Goal: Information Seeking & Learning: Learn about a topic

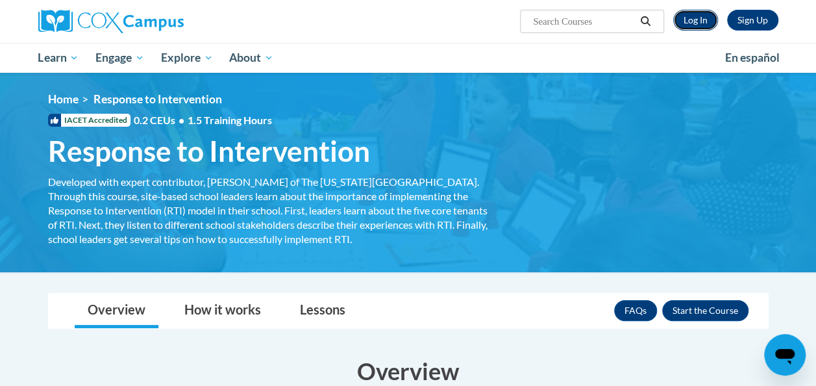
click at [691, 25] on link "Log In" at bounding box center [695, 20] width 45 height 21
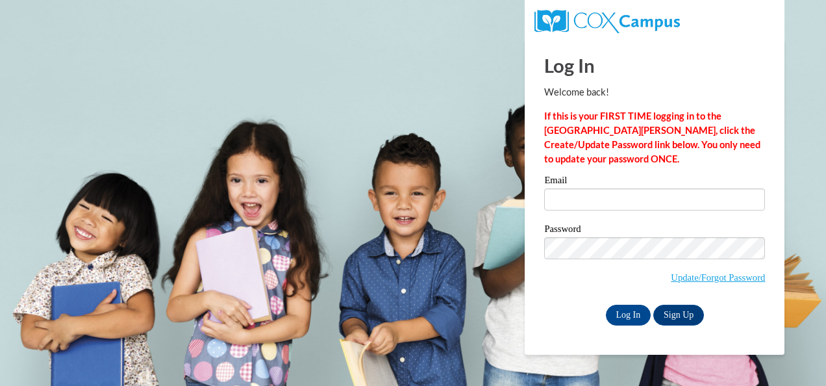
click at [563, 213] on div "Email" at bounding box center [654, 197] width 221 height 45
click at [560, 206] on input "Email" at bounding box center [654, 199] width 221 height 22
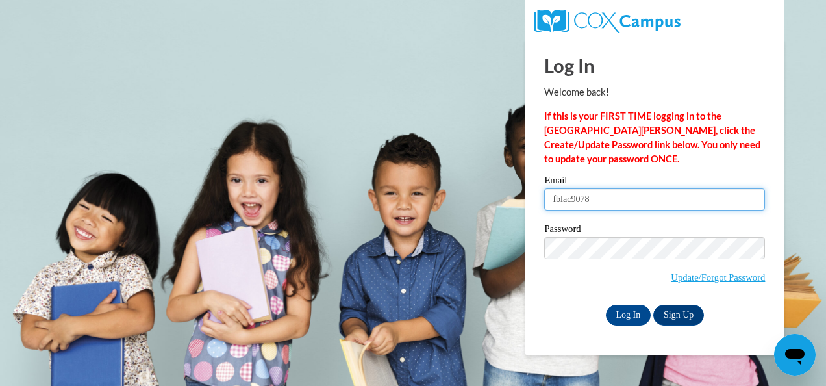
type input "fblac9078"
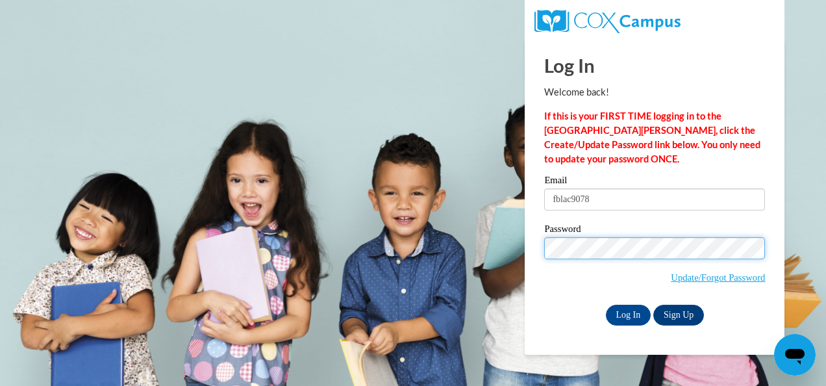
click at [606, 304] on input "Log In" at bounding box center [628, 314] width 45 height 21
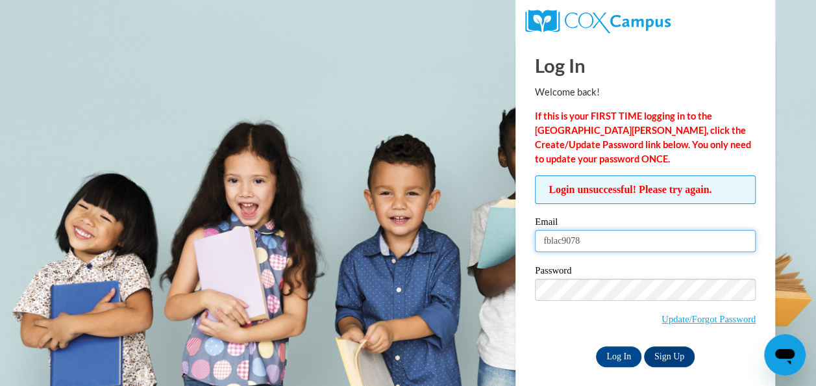
click at [593, 247] on input "fblac9078" at bounding box center [645, 241] width 221 height 22
type input "fblac9078@ung.edu"
click at [596, 346] on input "Log In" at bounding box center [618, 356] width 45 height 21
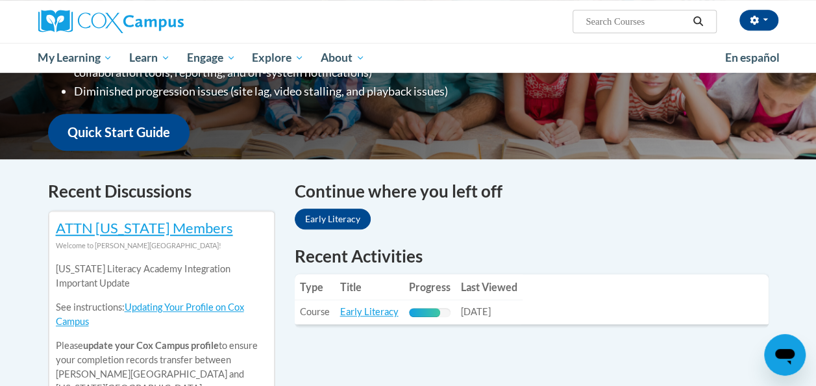
scroll to position [321, 0]
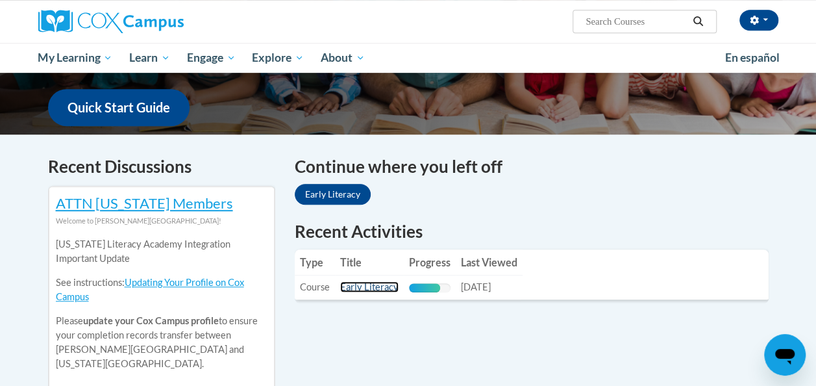
click at [382, 287] on link "Early Literacy" at bounding box center [369, 286] width 58 height 11
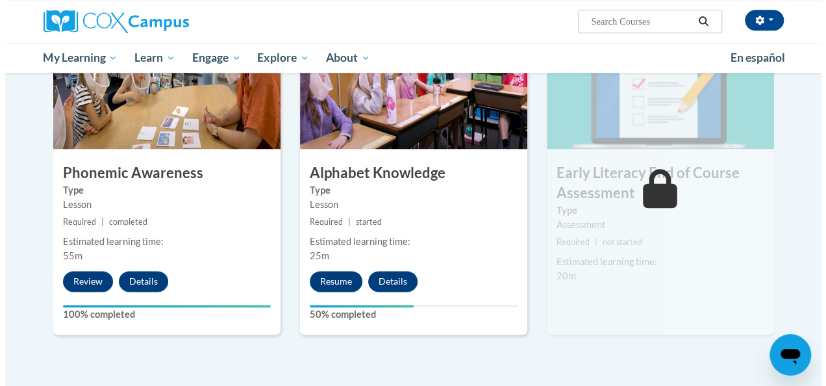
scroll to position [699, 0]
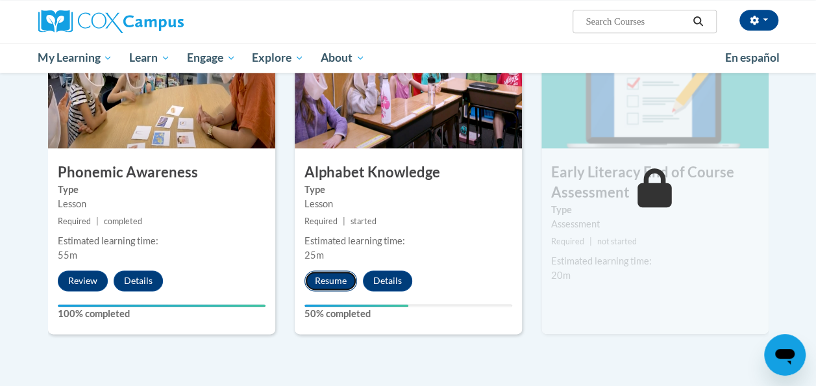
click at [329, 283] on button "Resume" at bounding box center [330, 280] width 53 height 21
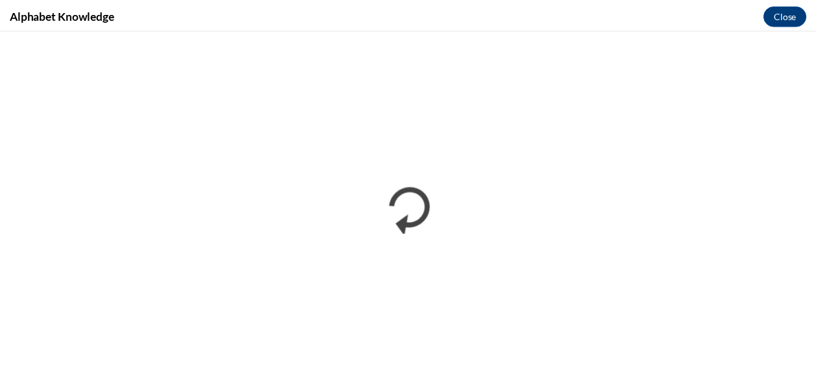
scroll to position [0, 0]
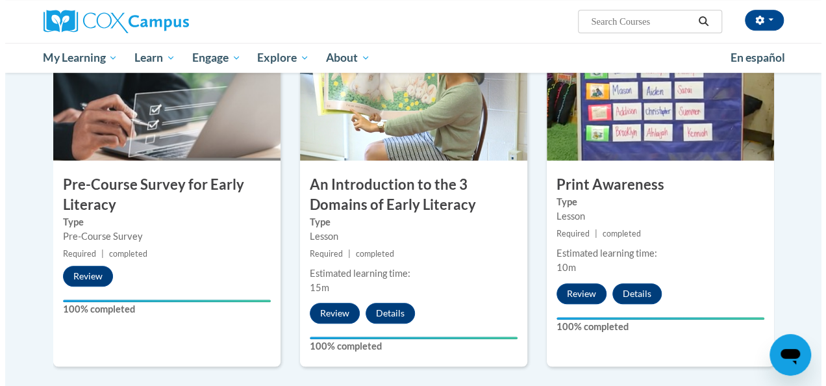
scroll to position [375, 0]
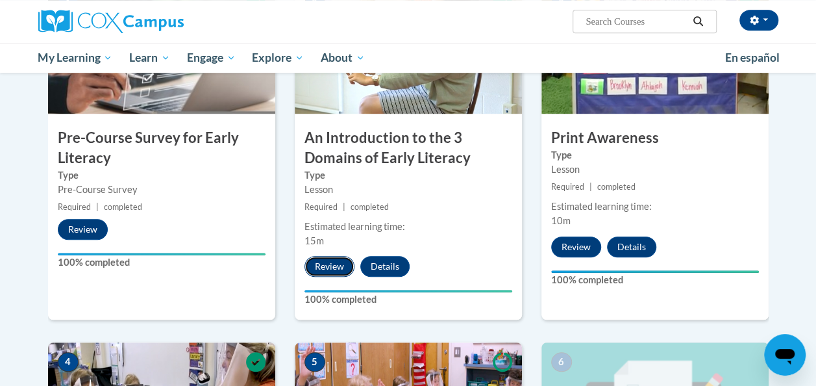
click at [329, 271] on button "Review" at bounding box center [329, 266] width 50 height 21
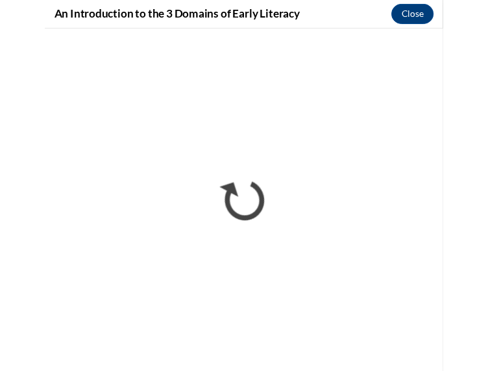
scroll to position [398, 0]
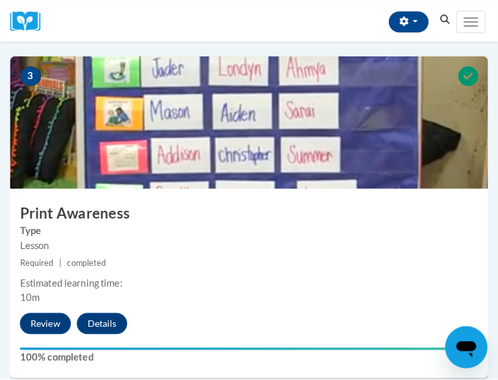
scroll to position [919, 0]
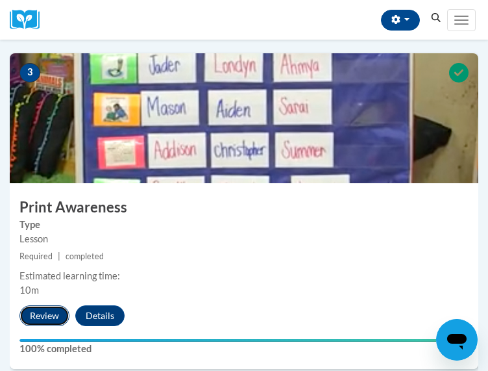
click at [38, 326] on button "Review" at bounding box center [44, 315] width 50 height 21
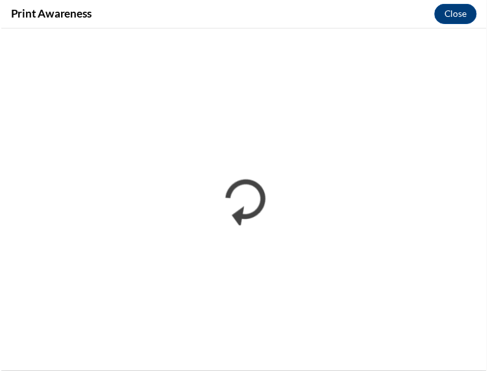
scroll to position [0, 0]
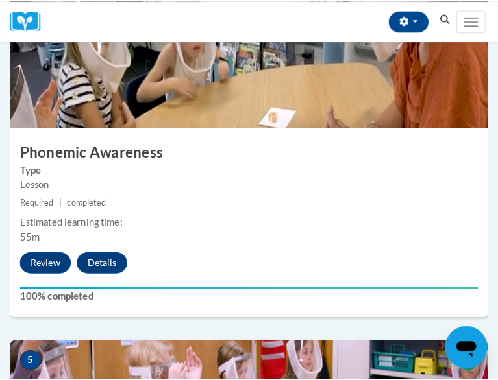
scroll to position [1343, 0]
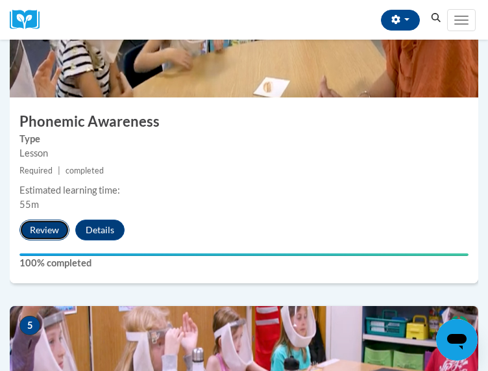
click at [31, 240] on button "Review" at bounding box center [44, 229] width 50 height 21
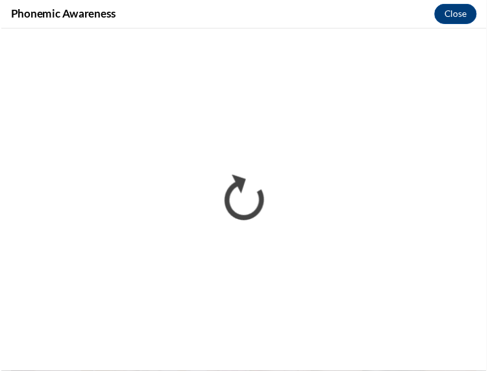
scroll to position [0, 0]
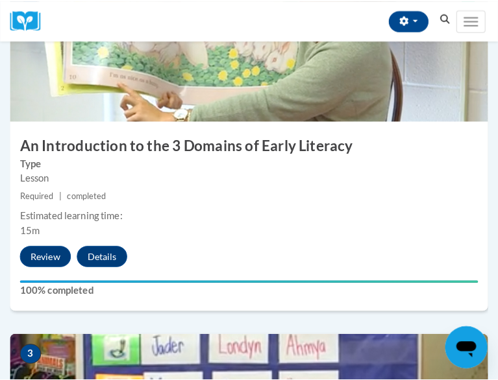
scroll to position [647, 0]
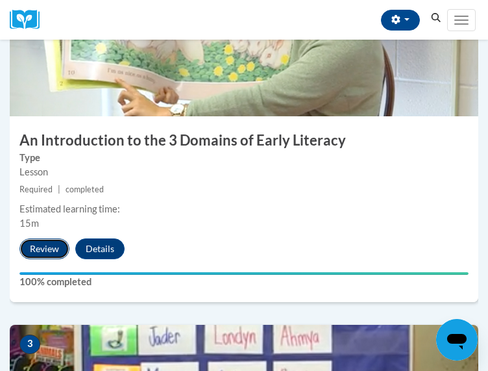
click at [45, 259] on button "Review" at bounding box center [44, 248] width 50 height 21
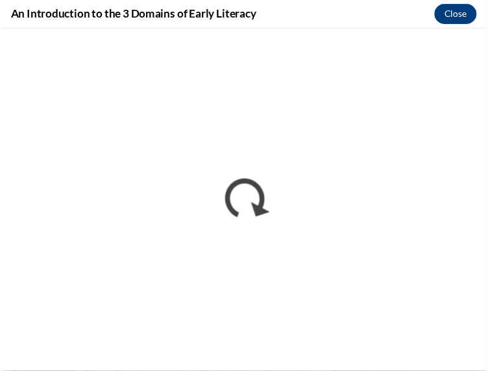
scroll to position [0, 0]
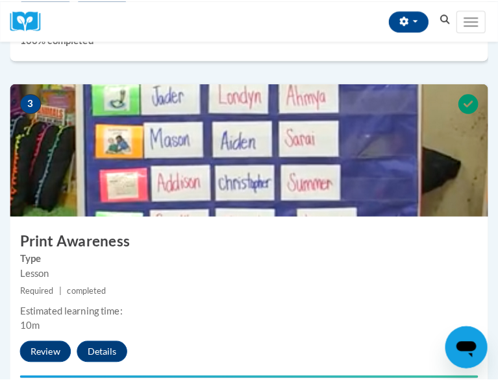
scroll to position [892, 0]
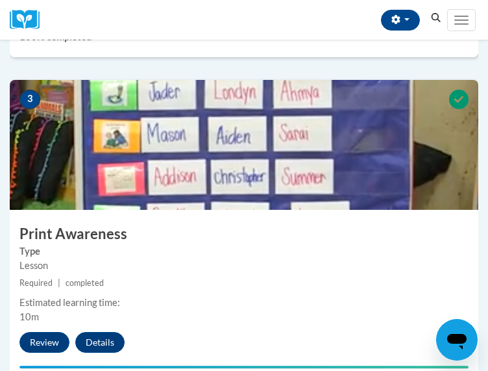
click at [102, 244] on h3 "Print Awareness" at bounding box center [244, 234] width 469 height 20
click at [40, 353] on button "Review" at bounding box center [44, 342] width 50 height 21
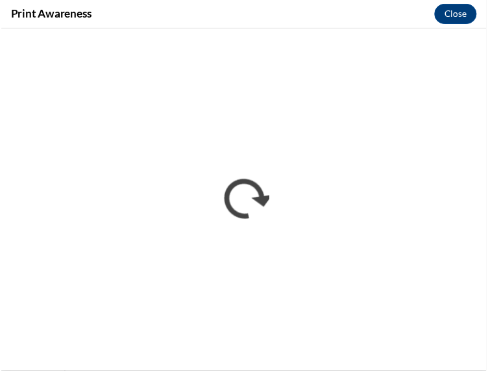
scroll to position [0, 0]
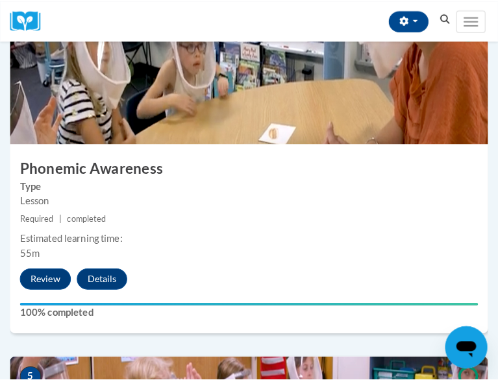
scroll to position [1302, 0]
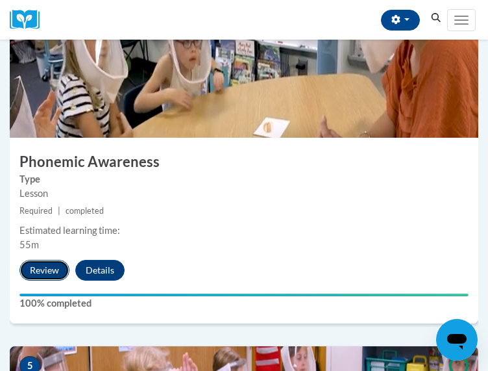
click at [43, 280] on button "Review" at bounding box center [44, 270] width 50 height 21
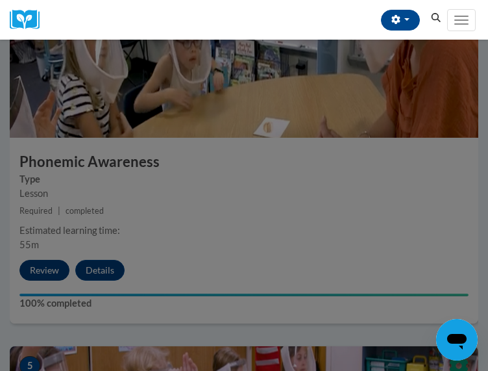
scroll to position [1398, 0]
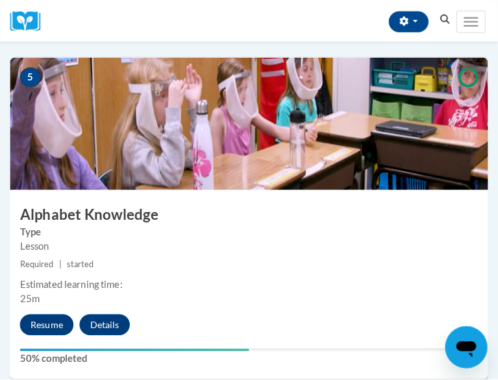
scroll to position [1592, 0]
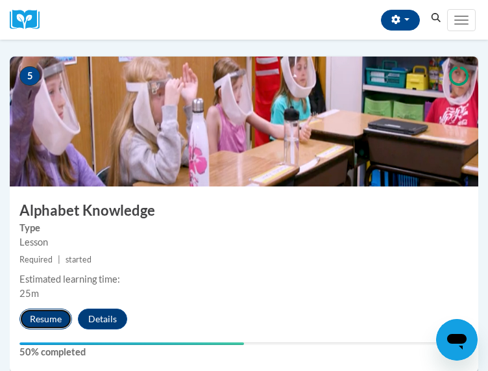
click at [45, 329] on button "Resume" at bounding box center [45, 318] width 53 height 21
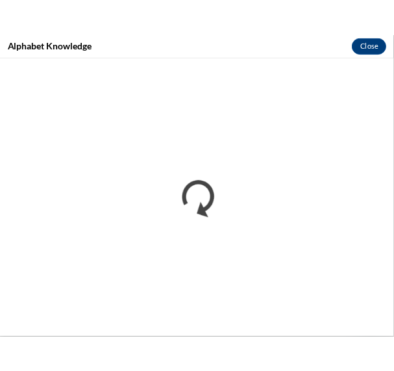
scroll to position [1569, 0]
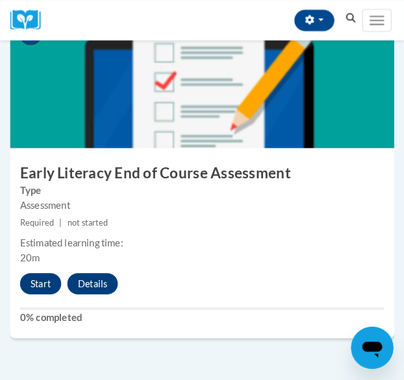
scroll to position [2041, 0]
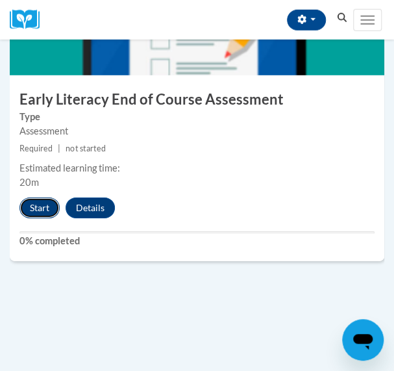
click at [32, 202] on button "Start" at bounding box center [39, 207] width 40 height 21
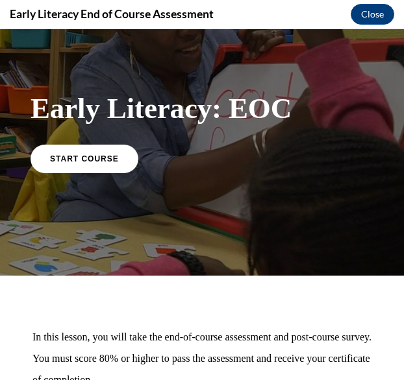
scroll to position [37, 0]
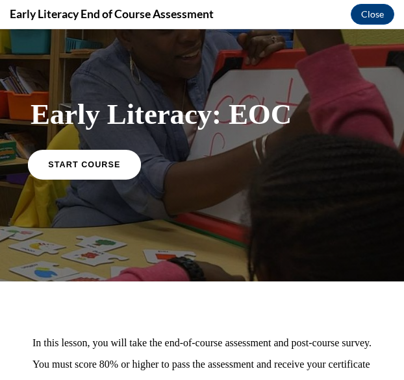
click at [102, 151] on link "START COURSE" at bounding box center [84, 164] width 113 height 30
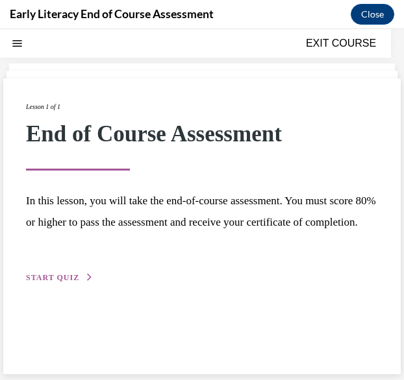
scroll to position [41, 0]
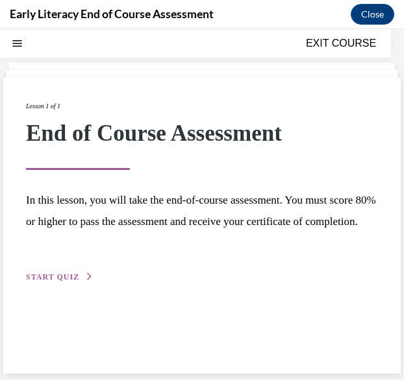
click at [71, 282] on span "START QUIZ" at bounding box center [52, 277] width 53 height 9
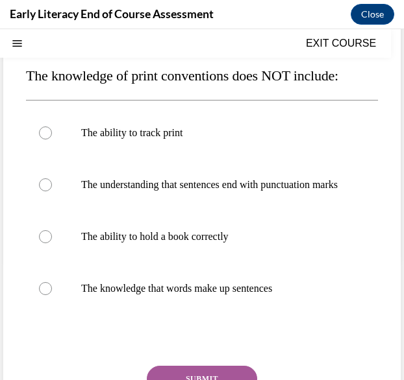
scroll to position [136, 0]
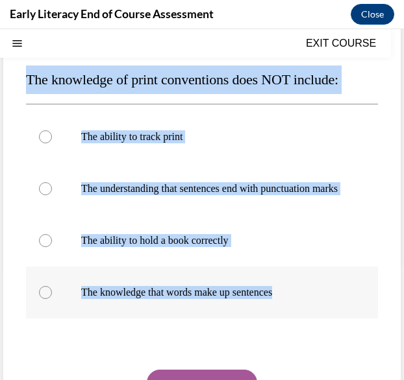
drag, startPoint x: 24, startPoint y: 77, endPoint x: 291, endPoint y: 310, distance: 354.7
click at [291, 310] on div "Question 01/12 The knowledge of print conventions does NOT include: The ability…" at bounding box center [201, 232] width 397 height 501
copy div "The knowledge of print conventions does NOT include: The ability to track print…"
click at [329, 351] on div at bounding box center [202, 343] width 352 height 16
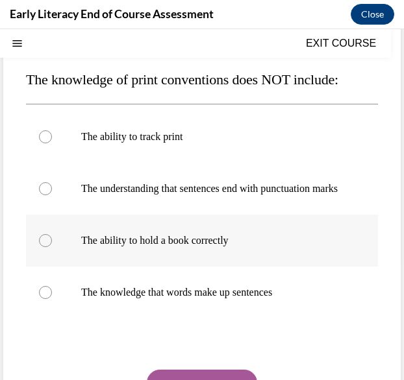
click at [273, 247] on p "The ability to hold a book correctly" at bounding box center [213, 240] width 264 height 13
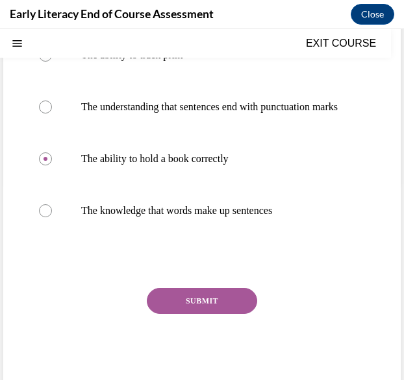
click at [205, 307] on button "SUBMIT" at bounding box center [202, 301] width 110 height 26
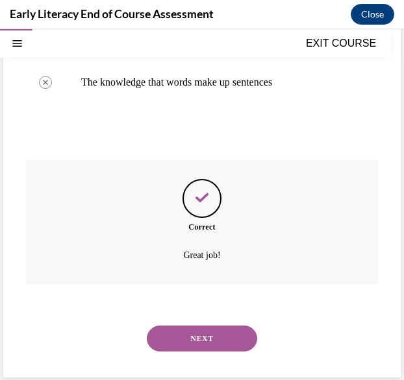
scroll to position [363, 0]
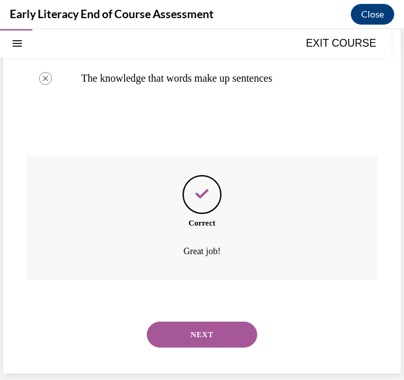
click at [187, 345] on button "NEXT" at bounding box center [202, 335] width 110 height 26
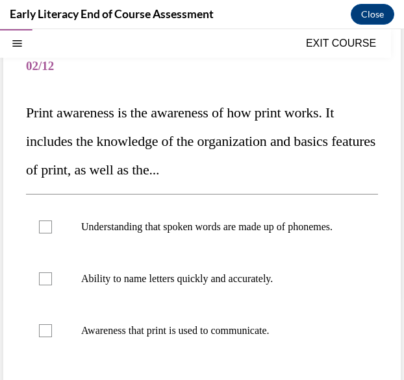
scroll to position [102, 0]
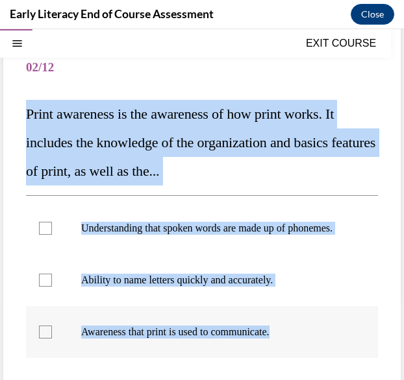
drag, startPoint x: 23, startPoint y: 117, endPoint x: 288, endPoint y: 343, distance: 348.6
click at [288, 343] on div "Question 02/12 Print awareness is the awareness of how print works. It includes…" at bounding box center [201, 270] width 397 height 506
copy div "Print awareness is the awareness of how print works. It includes the knowledge …"
click at [377, 362] on div "Question 02/12 Print awareness is the awareness of how print works. It includes…" at bounding box center [201, 270] width 397 height 506
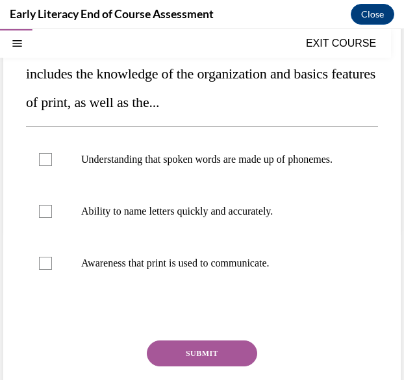
scroll to position [174, 0]
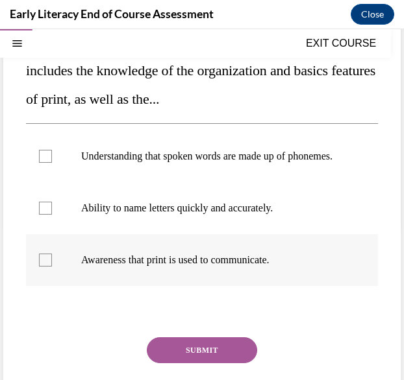
click at [249, 264] on div at bounding box center [202, 260] width 352 height 52
click at [199, 359] on button "SUBMIT" at bounding box center [202, 351] width 110 height 26
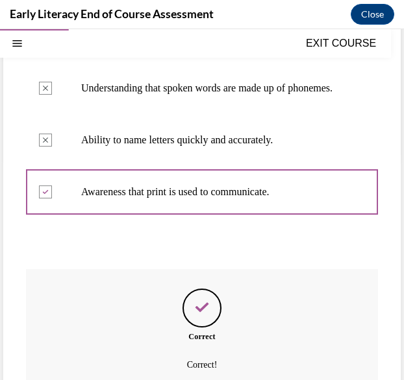
scroll to position [368, 0]
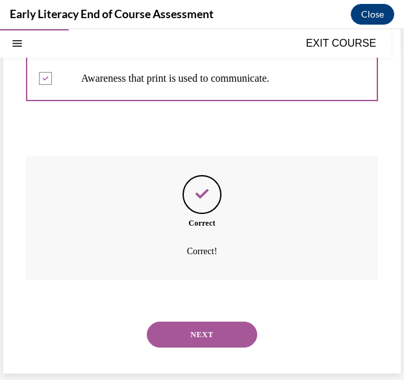
click at [201, 330] on button "NEXT" at bounding box center [202, 335] width 110 height 26
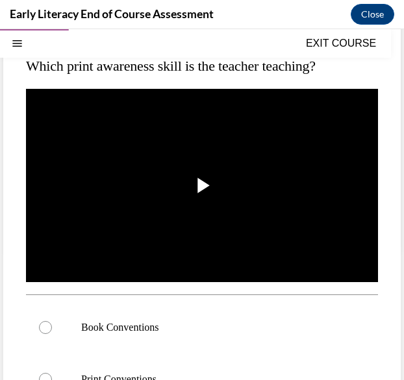
scroll to position [149, 0]
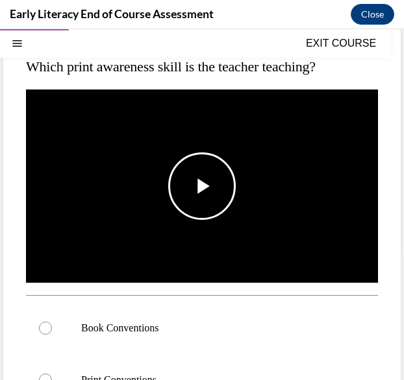
click at [202, 186] on span "Video player" at bounding box center [202, 186] width 0 height 0
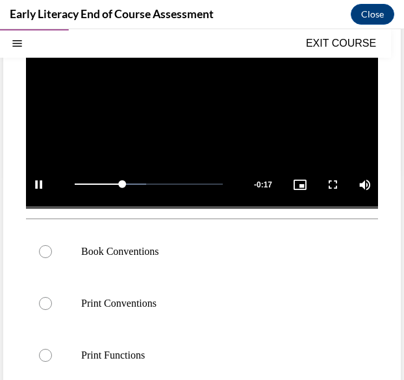
scroll to position [227, 0]
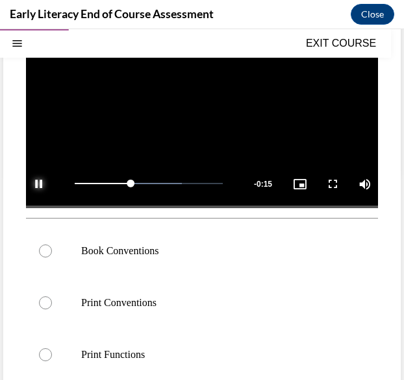
click at [39, 184] on span "Video player" at bounding box center [39, 184] width 26 height 0
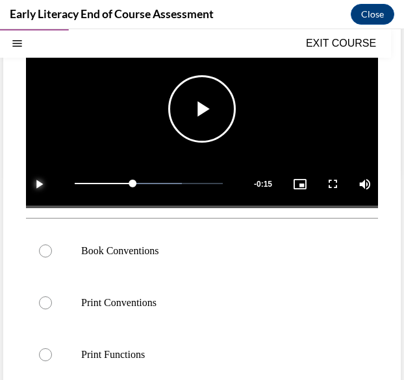
click at [39, 184] on span "Video player" at bounding box center [39, 184] width 26 height 0
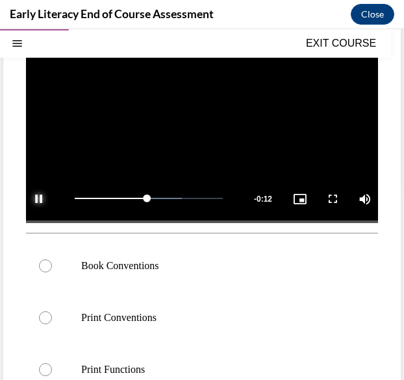
scroll to position [214, 0]
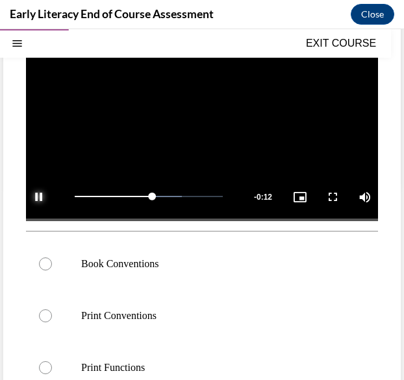
click at [41, 197] on span "Video player" at bounding box center [39, 197] width 26 height 0
click at [222, 271] on div at bounding box center [202, 264] width 352 height 52
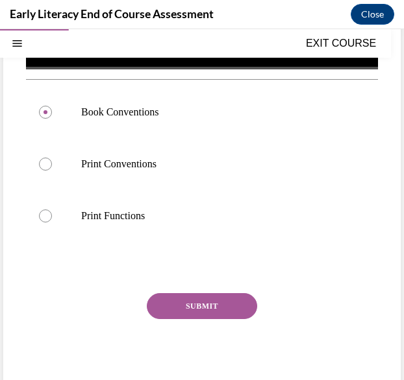
click at [197, 306] on button "SUBMIT" at bounding box center [202, 306] width 110 height 26
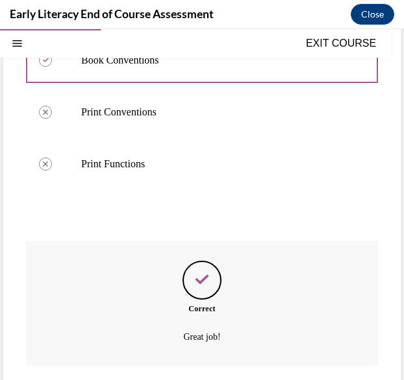
scroll to position [497, 0]
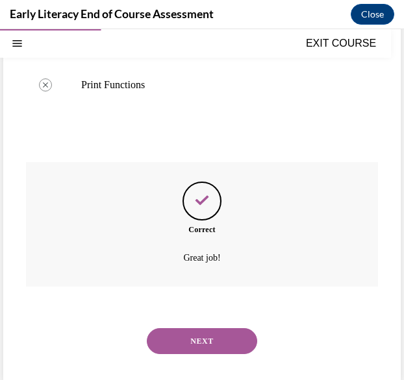
click at [205, 332] on button "NEXT" at bounding box center [202, 342] width 110 height 26
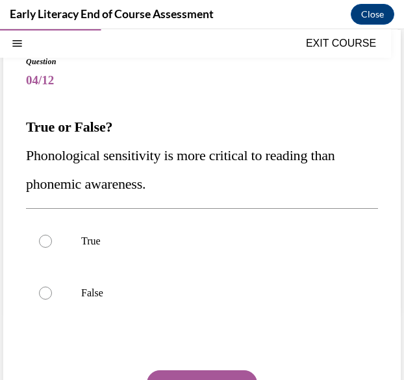
scroll to position [87, 0]
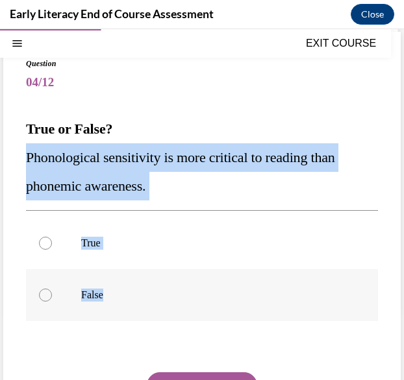
drag, startPoint x: 29, startPoint y: 155, endPoint x: 127, endPoint y: 299, distance: 173.8
click at [127, 299] on div "Question 04/12 True or False? Phonological sensitivity is more critical to read…" at bounding box center [202, 268] width 352 height 421
copy div "Phonological sensitivity is more critical to reading than phonemic awareness. T…"
click at [335, 332] on div "Question 04/12 True or False? Phonological sensitivity is more critical to read…" at bounding box center [202, 268] width 352 height 421
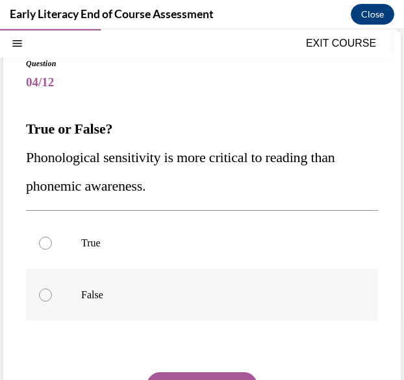
click at [202, 317] on div at bounding box center [202, 295] width 352 height 52
click at [210, 370] on button "SUBMIT" at bounding box center [202, 386] width 110 height 26
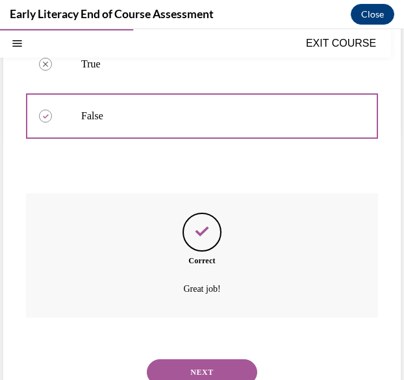
scroll to position [303, 0]
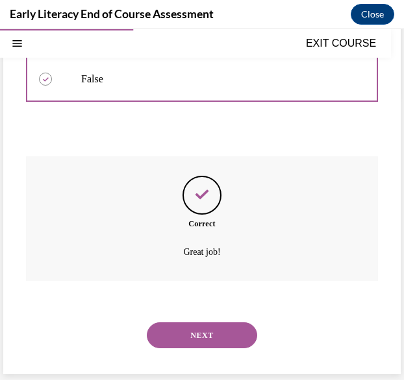
click at [184, 348] on div "NEXT" at bounding box center [202, 336] width 352 height 52
click at [207, 337] on button "NEXT" at bounding box center [202, 336] width 110 height 26
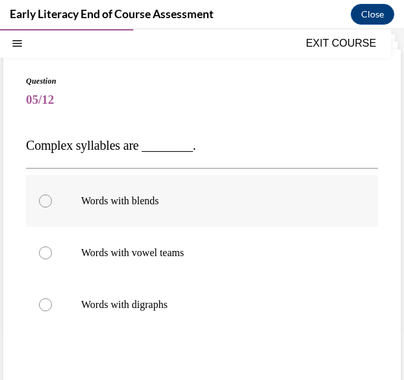
scroll to position [70, 0]
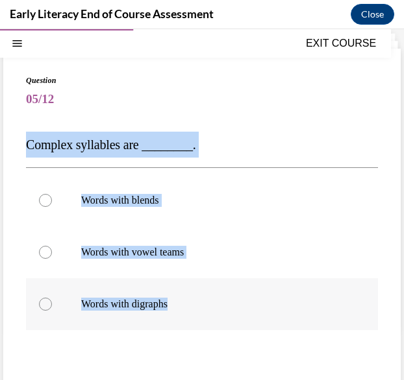
drag, startPoint x: 22, startPoint y: 150, endPoint x: 197, endPoint y: 310, distance: 237.6
click at [197, 310] on div "Question 05/12 Complex syllables are ________. Words with blends Words with vow…" at bounding box center [201, 272] width 397 height 446
copy div "Complex syllables are ________. Words with blends Words with vowel teams Words …"
click at [325, 334] on div "Words with blends Words with vowel teams Words with digraphs" at bounding box center [202, 252] width 352 height 169
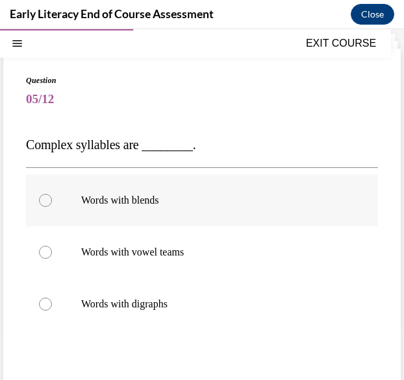
click at [188, 212] on div at bounding box center [202, 201] width 352 height 52
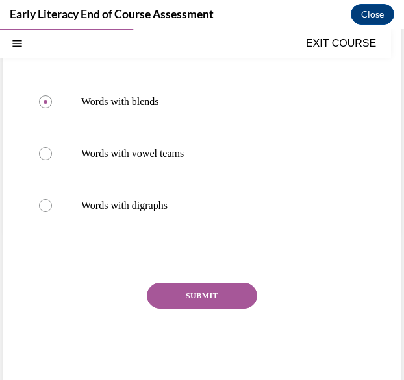
click at [203, 297] on button "SUBMIT" at bounding box center [202, 296] width 110 height 26
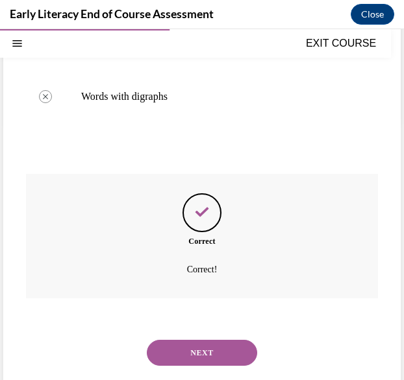
scroll to position [295, 0]
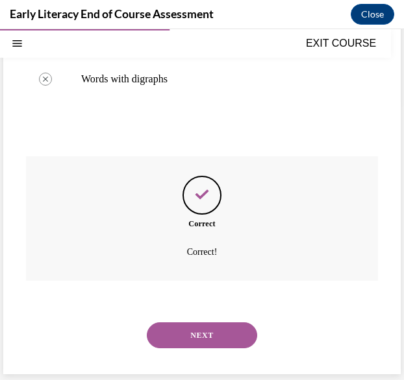
click at [206, 329] on button "NEXT" at bounding box center [202, 336] width 110 height 26
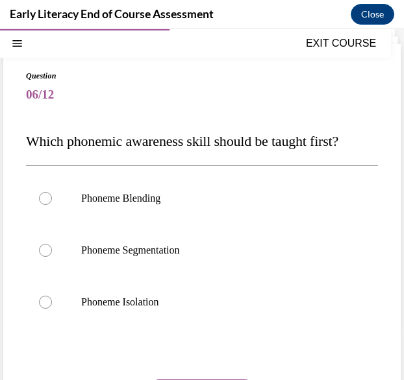
scroll to position [75, 0]
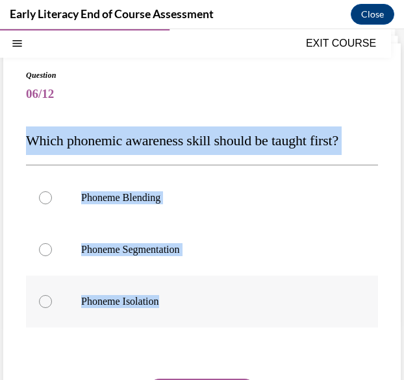
drag, startPoint x: 25, startPoint y: 147, endPoint x: 176, endPoint y: 307, distance: 220.0
click at [176, 307] on div "Question 06/12 Which phonemic awareness skill should be taught first? Phoneme B…" at bounding box center [201, 267] width 397 height 449
copy div "Which phonemic awareness skill should be taught first? Phoneme Blending Phoneme…"
click at [345, 347] on div at bounding box center [202, 352] width 352 height 16
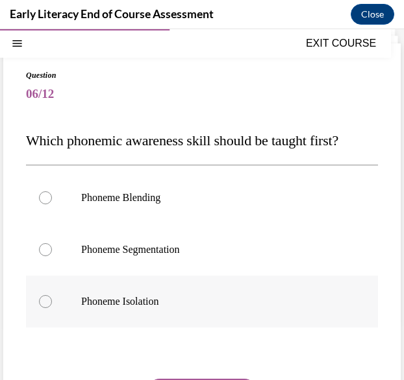
click at [203, 294] on div at bounding box center [202, 302] width 352 height 52
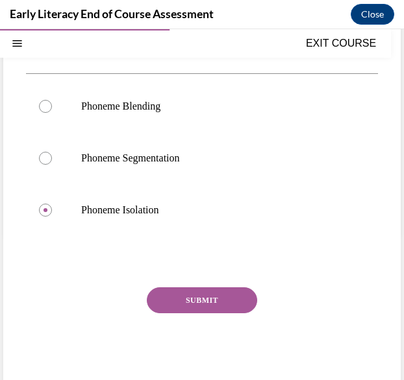
click at [206, 301] on button "SUBMIT" at bounding box center [202, 301] width 110 height 26
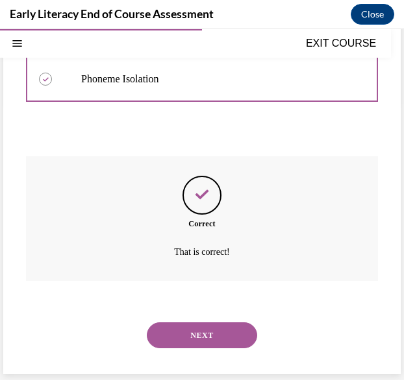
scroll to position [298, 0]
click at [206, 342] on button "NEXT" at bounding box center [202, 336] width 110 height 26
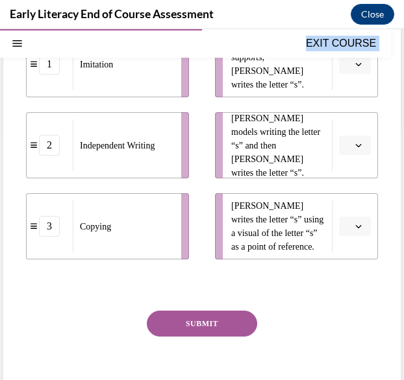
scroll to position [319, 0]
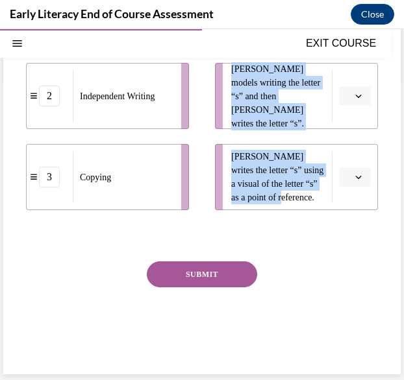
drag, startPoint x: 22, startPoint y: 118, endPoint x: 320, endPoint y: 202, distance: 309.7
click at [320, 202] on div "Question 07/12 Match the activity to the appropriate stage in teaching letter w…" at bounding box center [201, 86] width 397 height 575
copy div "Match the activity to the appropriate stage in teaching letter writing. 1 Imita…"
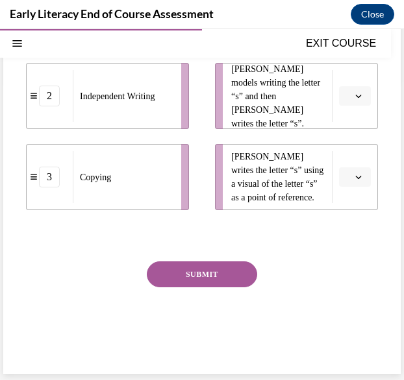
click at [355, 264] on div "SUBMIT" at bounding box center [202, 294] width 352 height 65
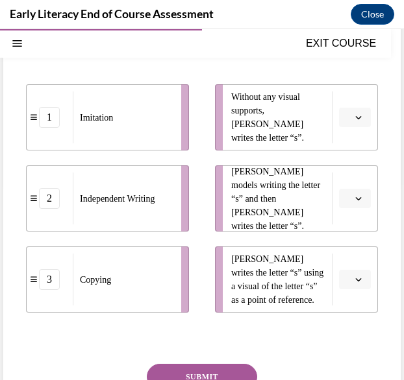
scroll to position [217, 0]
click at [347, 113] on span "Please select an option" at bounding box center [349, 117] width 5 height 13
click at [343, 196] on button "button" at bounding box center [355, 198] width 32 height 19
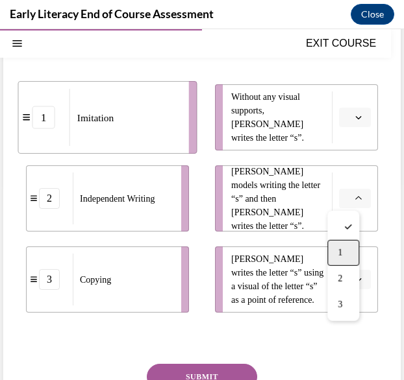
click at [341, 246] on div "1" at bounding box center [343, 253] width 32 height 26
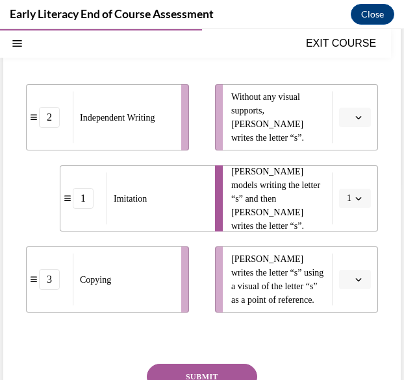
click at [339, 275] on button "button" at bounding box center [355, 279] width 32 height 19
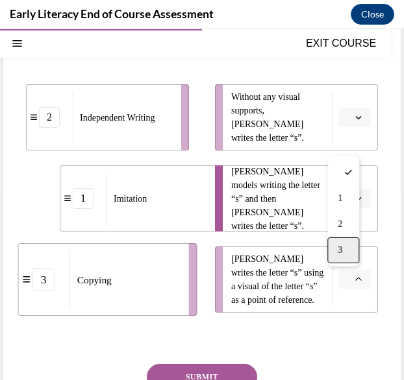
click at [338, 249] on span "3" at bounding box center [340, 250] width 5 height 10
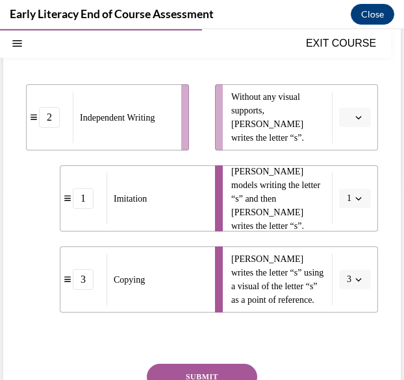
click at [354, 120] on span "button" at bounding box center [358, 117] width 9 height 9
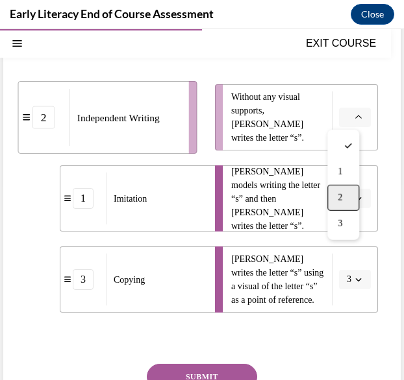
click at [351, 199] on div "2" at bounding box center [343, 198] width 32 height 26
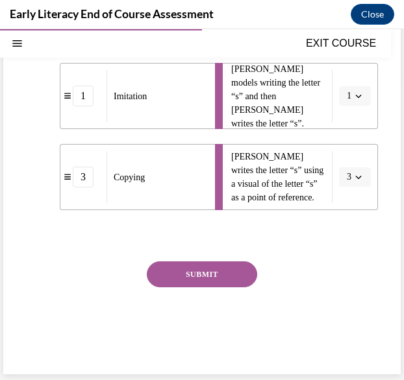
click at [192, 272] on button "SUBMIT" at bounding box center [202, 275] width 110 height 26
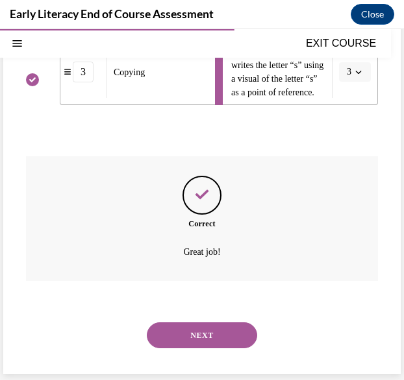
scroll to position [425, 0]
click at [192, 328] on button "NEXT" at bounding box center [202, 336] width 110 height 26
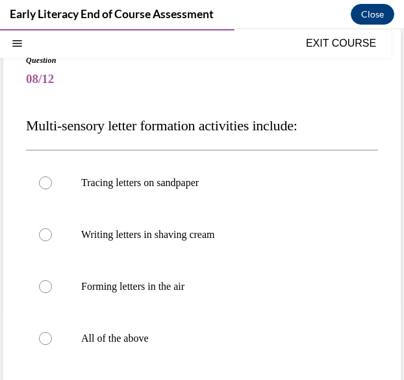
scroll to position [106, 0]
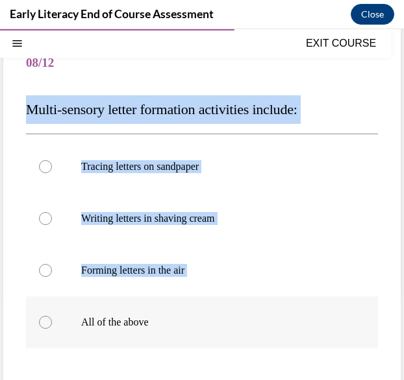
drag, startPoint x: 23, startPoint y: 116, endPoint x: 188, endPoint y: 330, distance: 270.8
click at [188, 330] on div "Question 08/12 Multi-sensory letter formation activities include: Tracing lette…" at bounding box center [201, 262] width 397 height 501
drag, startPoint x: 188, startPoint y: 330, endPoint x: 177, endPoint y: 347, distance: 19.6
click at [177, 347] on div at bounding box center [202, 323] width 352 height 52
click at [184, 338] on div at bounding box center [202, 323] width 352 height 52
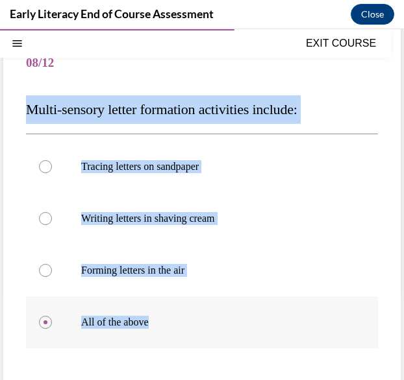
drag, startPoint x: 27, startPoint y: 110, endPoint x: 169, endPoint y: 327, distance: 259.3
click at [169, 327] on div "Question 08/12 Multi-sensory letter formation activities include: Tracing lette…" at bounding box center [202, 272] width 352 height 468
copy div "Multi-sensory letter formation activities include: Tracing letters on sandpaper…"
click at [214, 353] on div "Tracing letters on sandpaper Writing letters in shaving cream Forming letters i…" at bounding box center [202, 244] width 352 height 221
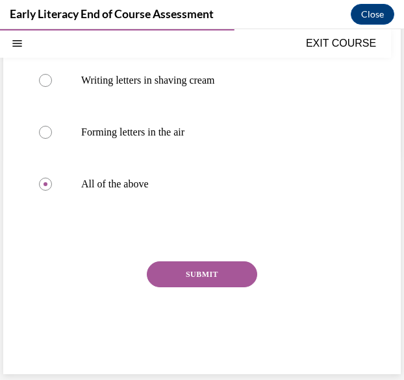
click at [208, 272] on button "SUBMIT" at bounding box center [202, 275] width 110 height 26
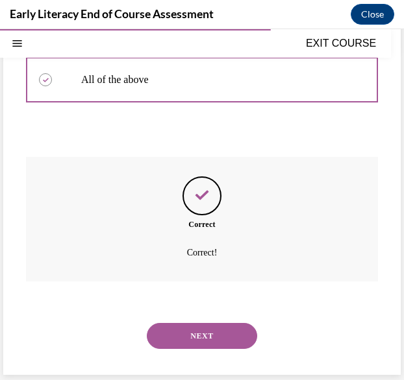
scroll to position [350, 0]
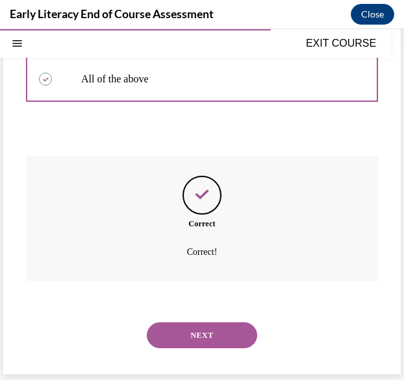
click at [186, 346] on button "NEXT" at bounding box center [202, 336] width 110 height 26
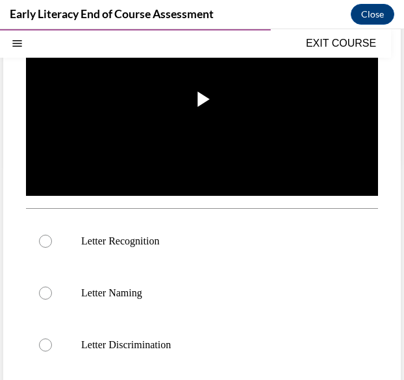
scroll to position [240, 0]
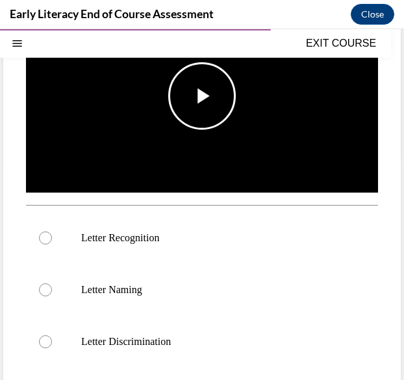
click at [299, 123] on img "Video player" at bounding box center [202, 96] width 352 height 198
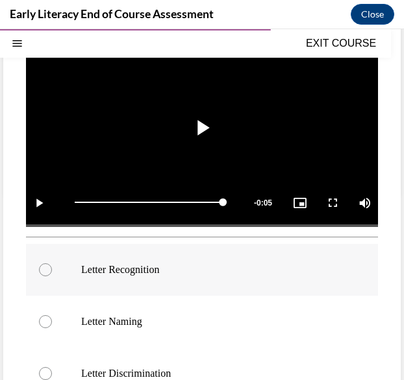
click at [184, 264] on p "Letter Recognition" at bounding box center [213, 270] width 264 height 13
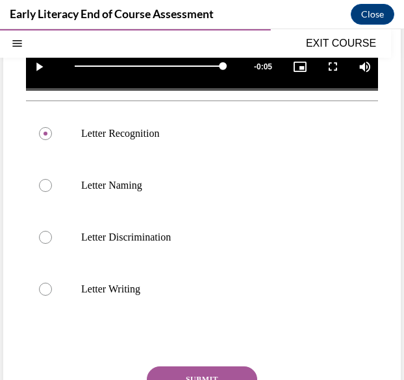
click at [186, 370] on button "SUBMIT" at bounding box center [202, 380] width 110 height 26
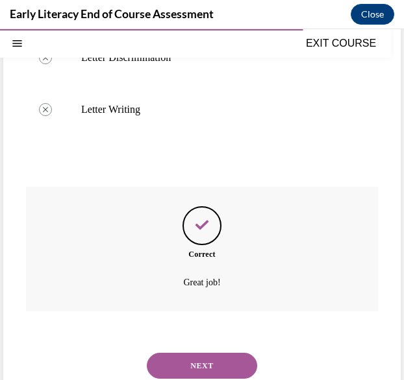
scroll to position [549, 0]
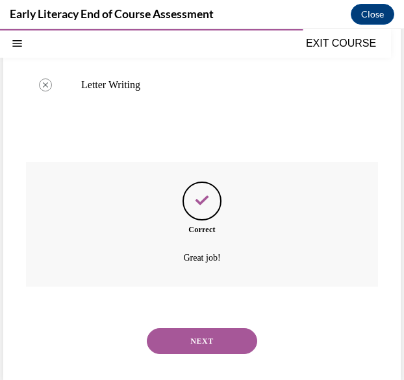
click at [184, 330] on button "NEXT" at bounding box center [202, 342] width 110 height 26
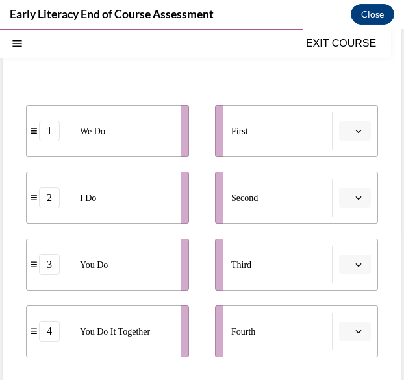
scroll to position [167, 0]
click at [347, 127] on span "Please select an option" at bounding box center [349, 131] width 5 height 13
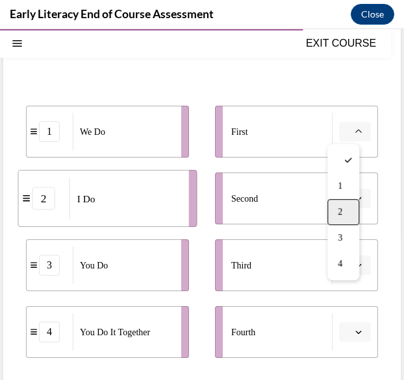
click at [345, 207] on div "2" at bounding box center [343, 212] width 32 height 26
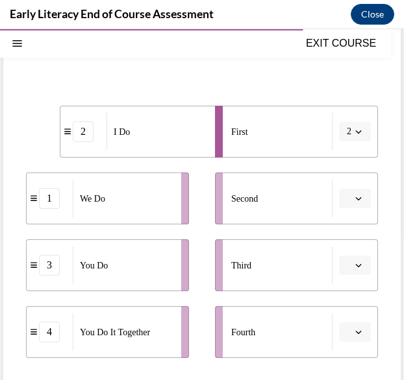
click at [354, 197] on span "button" at bounding box center [358, 198] width 9 height 9
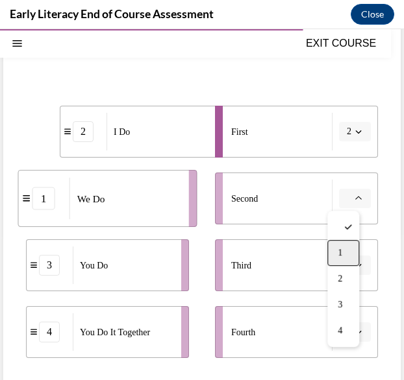
click at [340, 245] on div "1" at bounding box center [343, 253] width 32 height 26
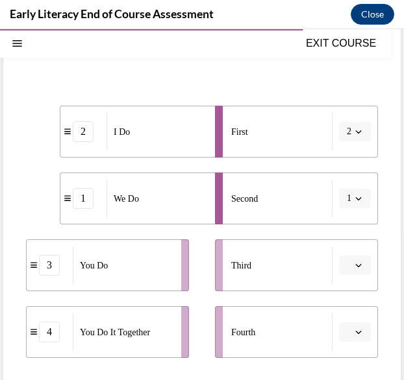
click at [347, 334] on span "Please select an option" at bounding box center [349, 332] width 5 height 13
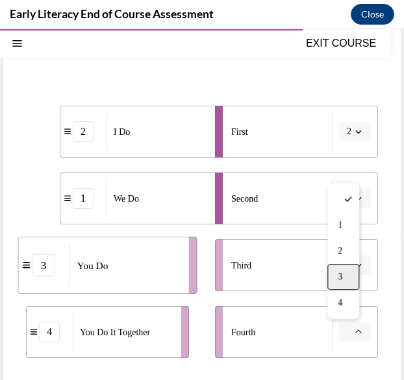
click at [343, 286] on div "3" at bounding box center [343, 277] width 32 height 26
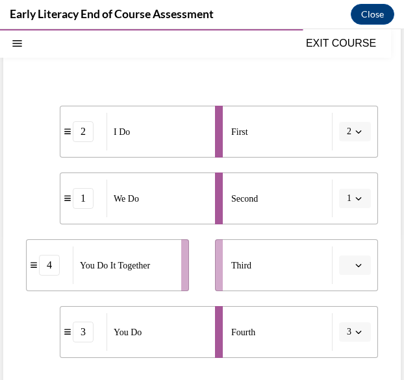
click at [347, 267] on span "Please select an option" at bounding box center [349, 265] width 5 height 13
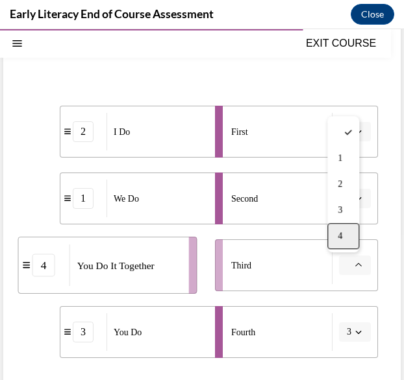
click at [344, 238] on div "4" at bounding box center [343, 236] width 32 height 26
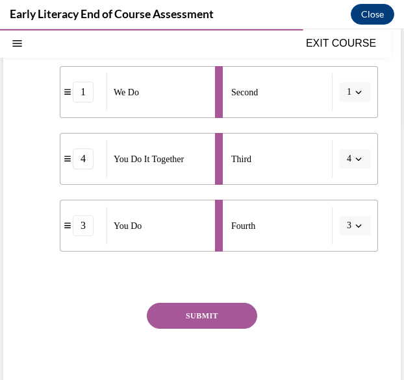
click at [219, 323] on button "SUBMIT" at bounding box center [202, 316] width 110 height 26
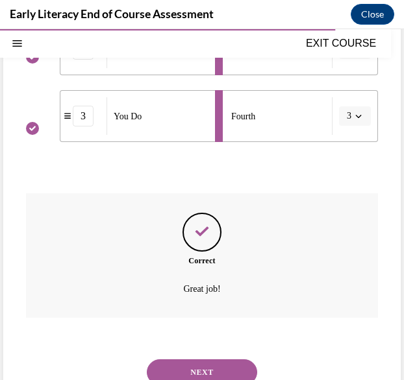
scroll to position [420, 0]
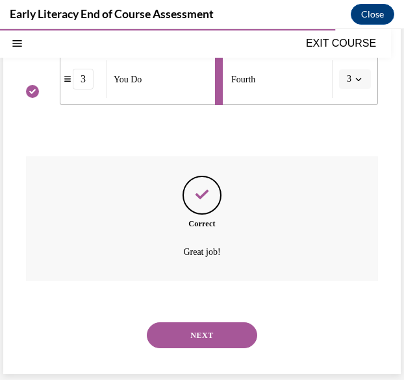
click at [194, 334] on button "NEXT" at bounding box center [202, 336] width 110 height 26
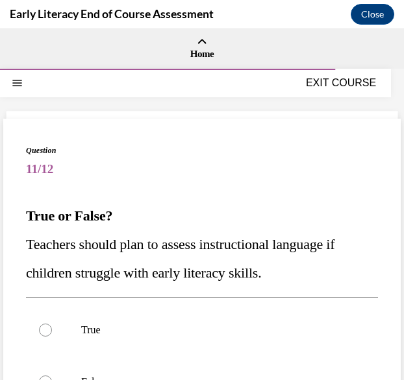
scroll to position [130, 0]
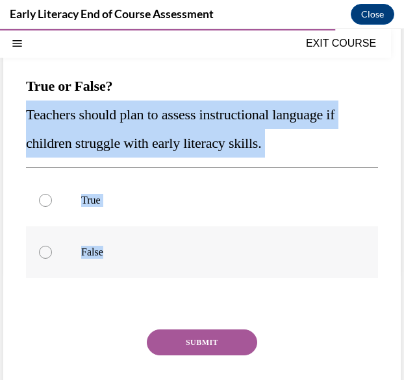
drag, startPoint x: 26, startPoint y: 110, endPoint x: 145, endPoint y: 255, distance: 187.8
click at [145, 255] on div "Question 11/12 True or False? Teachers should plan to assess instructional lang…" at bounding box center [202, 225] width 352 height 421
copy div "Teachers should plan to assess instructional language if children struggle with…"
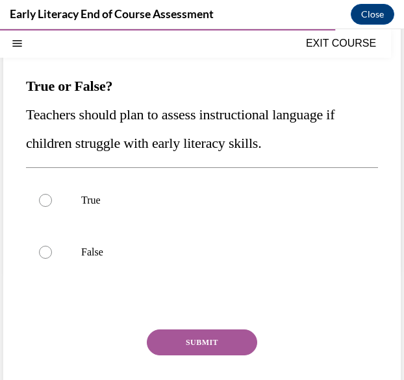
click at [295, 290] on div "Question 11/12 True or False? Teachers should plan to assess instructional lang…" at bounding box center [202, 225] width 352 height 421
click at [224, 212] on div at bounding box center [202, 201] width 352 height 52
click at [196, 333] on button "SUBMIT" at bounding box center [202, 343] width 110 height 26
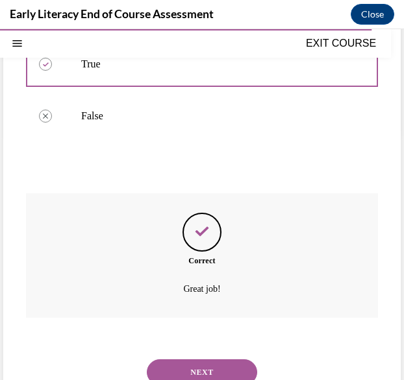
scroll to position [303, 0]
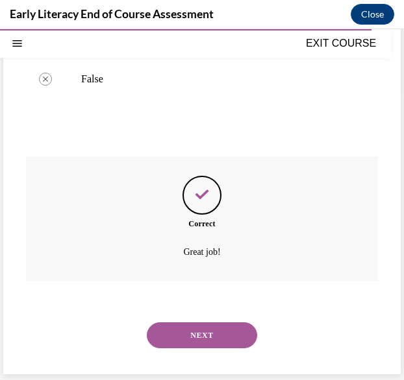
click at [212, 346] on button "NEXT" at bounding box center [202, 336] width 110 height 26
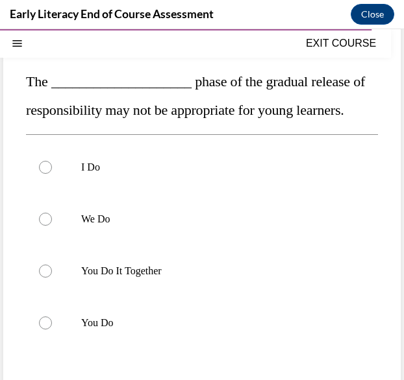
scroll to position [135, 0]
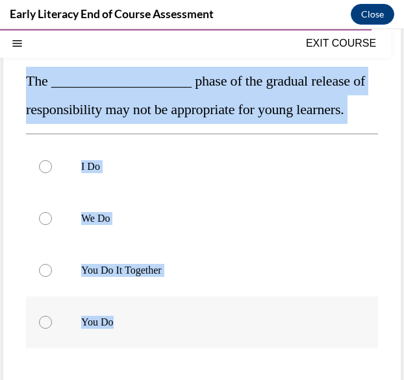
drag, startPoint x: 27, startPoint y: 82, endPoint x: 171, endPoint y: 351, distance: 305.6
click at [171, 351] on div "Question 12/12 The ____________________ phase of the gradual release of respons…" at bounding box center [202, 258] width 352 height 497
copy div "The ____________________ phase of the gradual release of responsibility may not…"
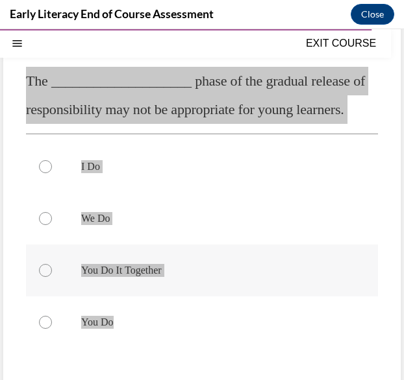
scroll to position [264, 0]
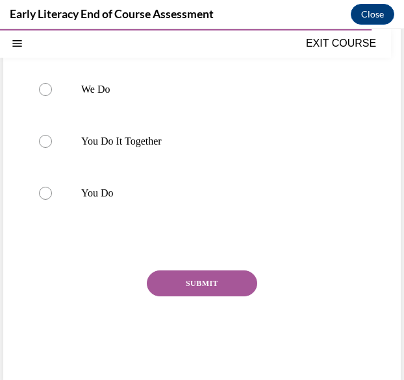
click at [317, 319] on div "SUBMIT" at bounding box center [202, 303] width 352 height 65
click at [249, 168] on div at bounding box center [202, 142] width 352 height 52
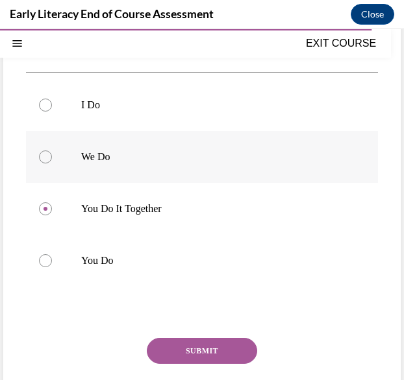
scroll to position [197, 0]
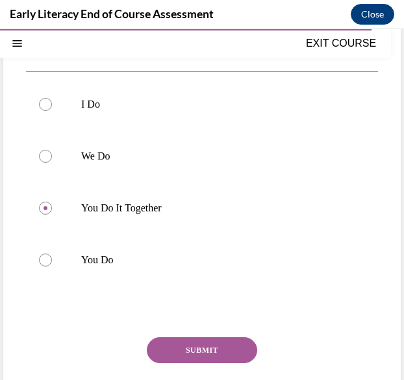
click at [195, 364] on button "SUBMIT" at bounding box center [202, 351] width 110 height 26
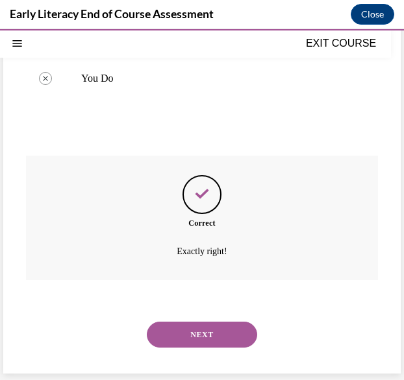
scroll to position [407, 0]
click at [203, 338] on button "NEXT" at bounding box center [202, 335] width 110 height 26
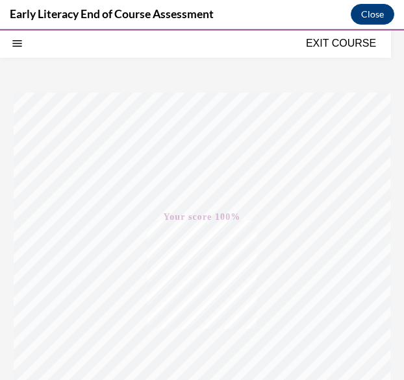
scroll to position [0, 0]
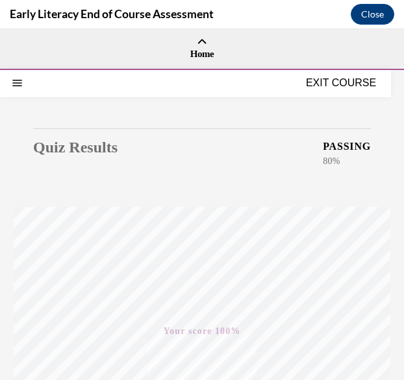
click at [347, 80] on button "EXIT COURSE" at bounding box center [341, 83] width 78 height 16
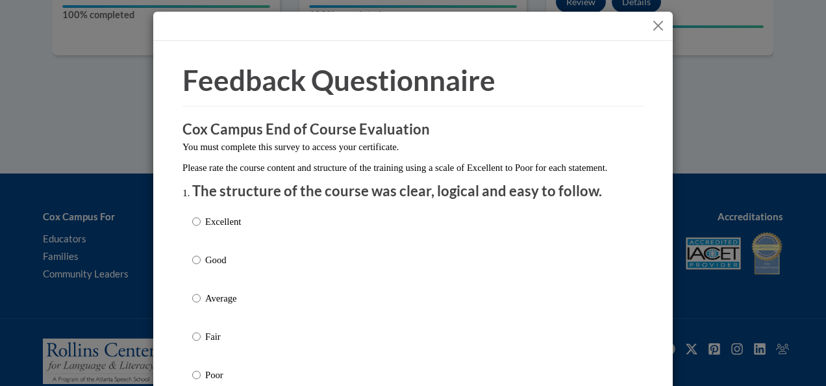
scroll to position [60, 0]
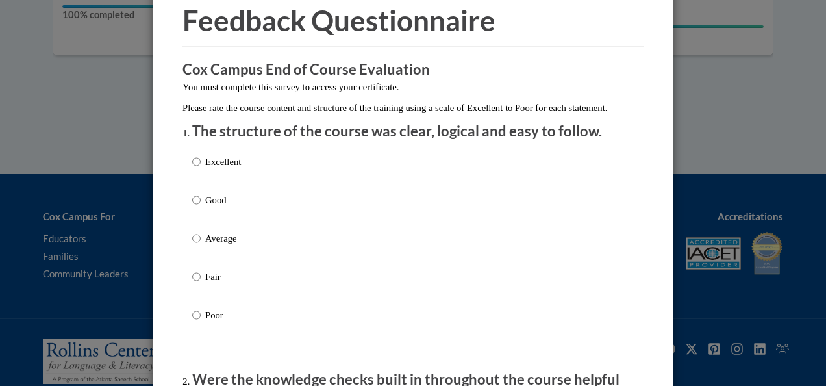
click at [218, 184] on label "Excellent" at bounding box center [216, 172] width 49 height 35
click at [201, 169] on input "Excellent" at bounding box center [196, 162] width 8 height 14
radio input "true"
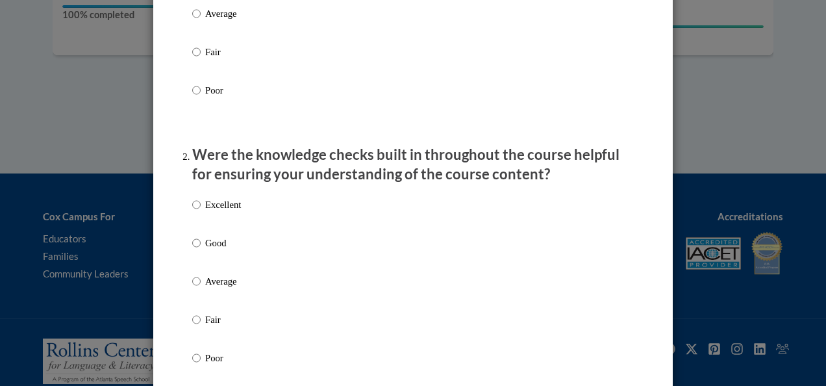
scroll to position [285, 0]
click at [213, 211] on p "Excellent" at bounding box center [223, 204] width 36 height 14
click at [201, 211] on input "Excellent" at bounding box center [196, 204] width 8 height 14
radio input "true"
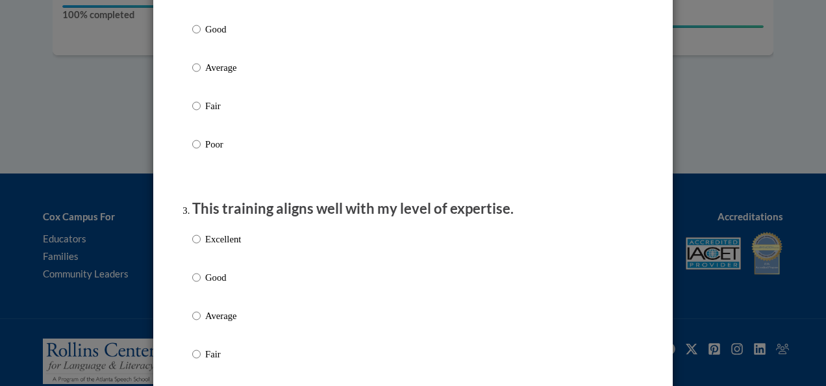
scroll to position [549, 0]
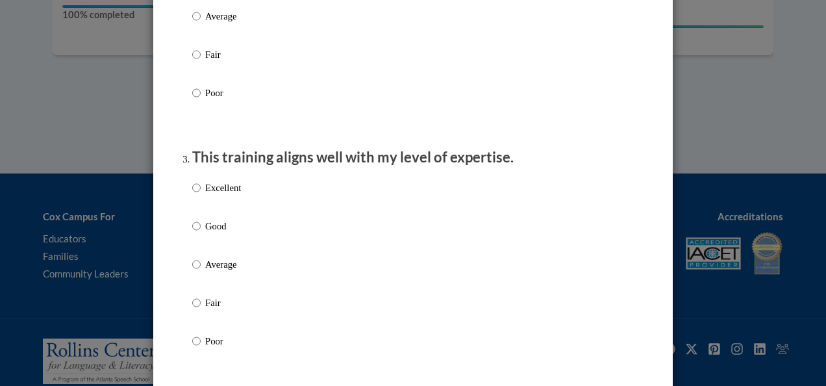
click at [217, 195] on p "Excellent" at bounding box center [223, 187] width 36 height 14
click at [201, 195] on input "Excellent" at bounding box center [196, 187] width 8 height 14
radio input "true"
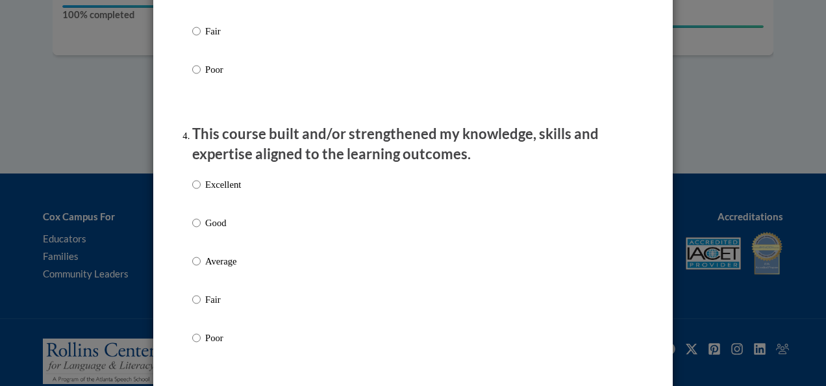
scroll to position [822, 0]
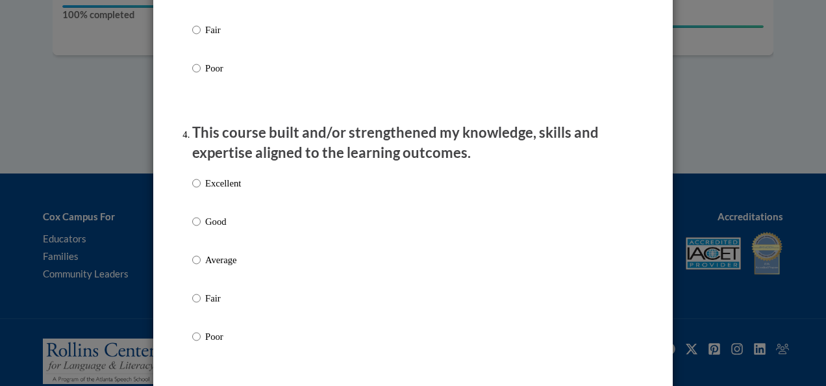
click at [217, 190] on p "Excellent" at bounding box center [223, 183] width 36 height 14
click at [201, 190] on input "Excellent" at bounding box center [196, 183] width 8 height 14
radio input "true"
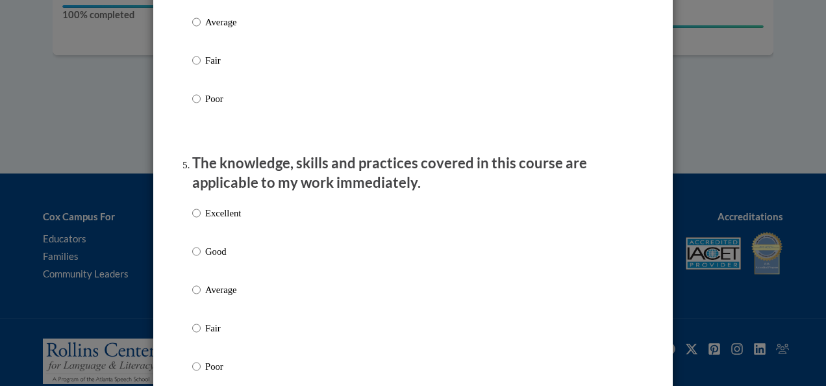
click at [232, 220] on p "Excellent" at bounding box center [223, 213] width 36 height 14
click at [201, 220] on input "Excellent" at bounding box center [196, 213] width 8 height 14
radio input "true"
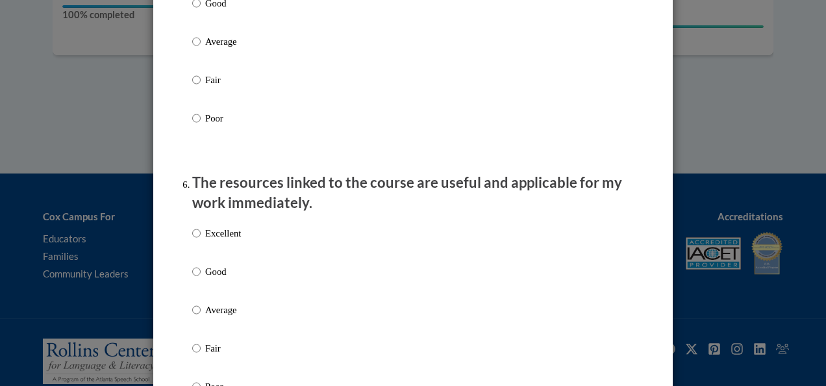
click at [230, 256] on label "Excellent" at bounding box center [216, 243] width 49 height 35
click at [201, 240] on input "Excellent" at bounding box center [196, 233] width 8 height 14
radio input "true"
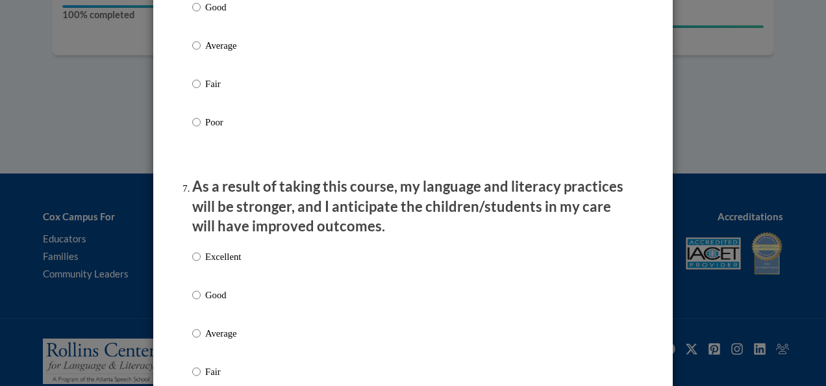
click at [227, 264] on p "Excellent" at bounding box center [223, 256] width 36 height 14
click at [201, 264] on input "Excellent" at bounding box center [196, 256] width 8 height 14
radio input "true"
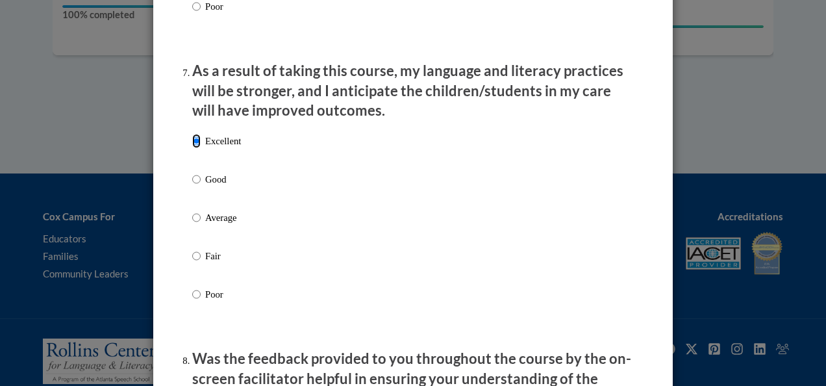
scroll to position [1845, 0]
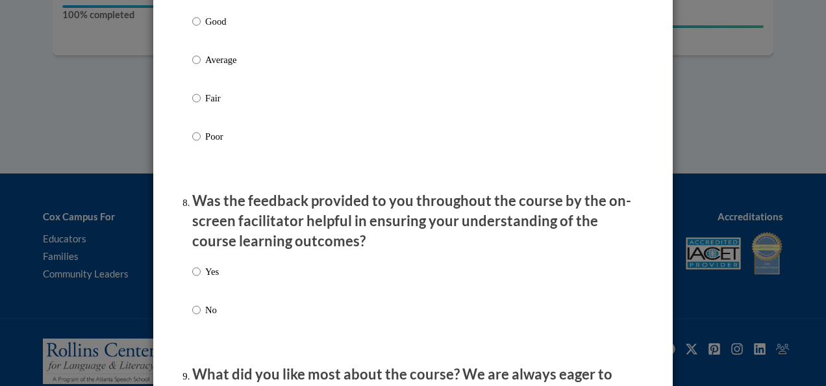
click at [221, 287] on div "Yes No" at bounding box center [412, 306] width 441 height 97
click at [213, 297] on label "Yes" at bounding box center [205, 281] width 27 height 35
click at [201, 279] on input "Yes" at bounding box center [196, 271] width 8 height 14
radio input "true"
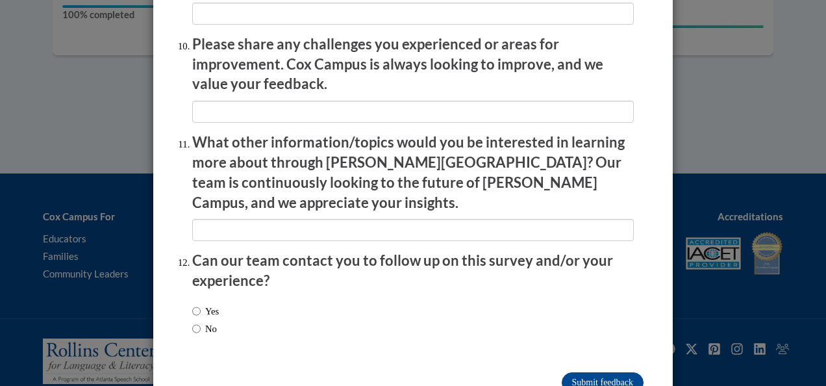
scroll to position [2314, 0]
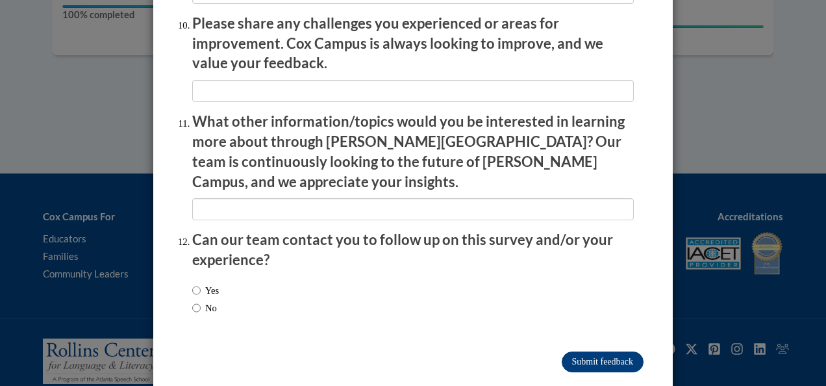
click at [393, 351] on input "Submit feedback" at bounding box center [603, 361] width 82 height 21
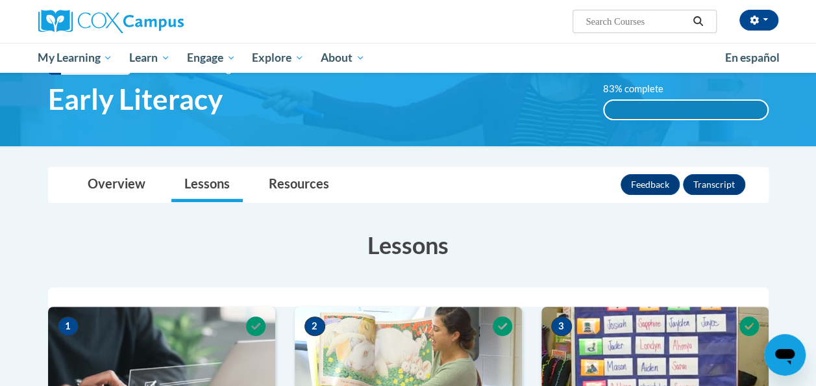
scroll to position [0, 0]
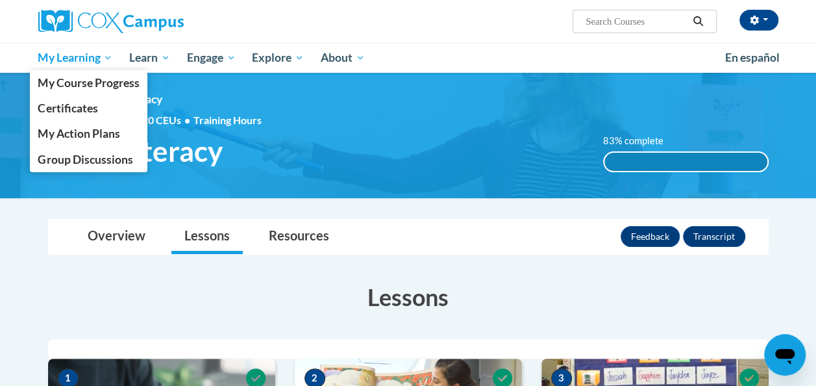
click at [88, 58] on span "My Learning" at bounding box center [75, 58] width 75 height 16
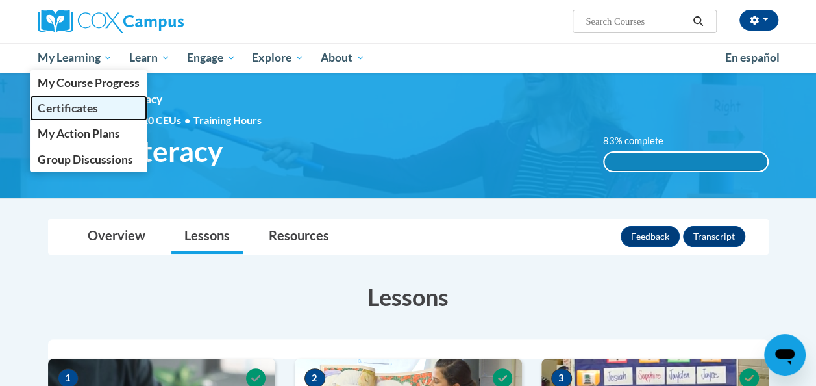
click at [105, 120] on link "Certificates" at bounding box center [89, 107] width 118 height 25
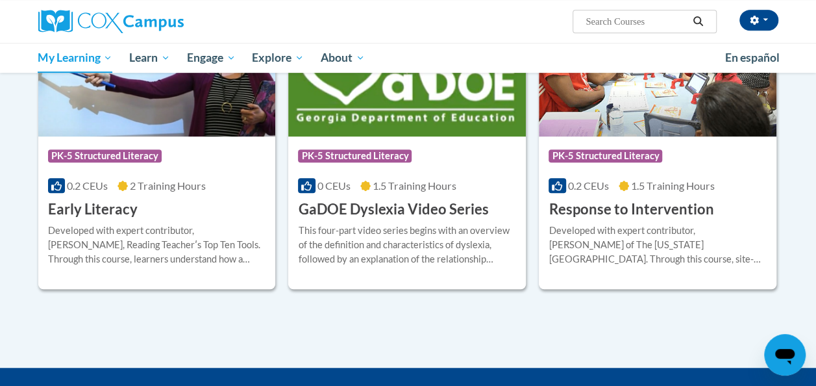
scroll to position [309, 0]
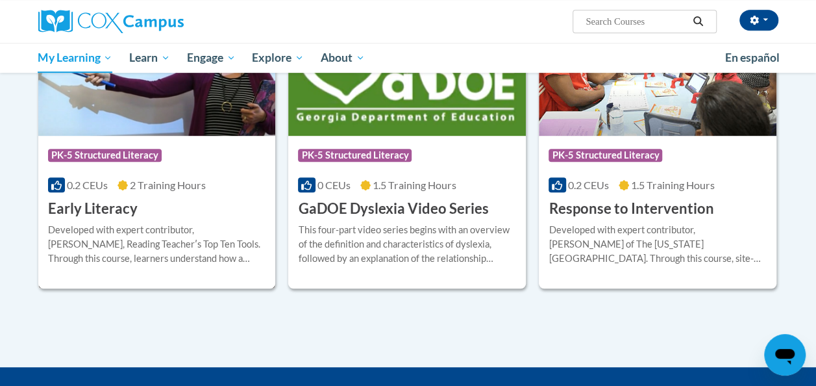
click at [184, 192] on div "Course Category: PK-5 Structured Literacy 0.2 CEUs 2 Training Hours COURSE Earl…" at bounding box center [157, 177] width 238 height 83
